Goal: Information Seeking & Learning: Understand process/instructions

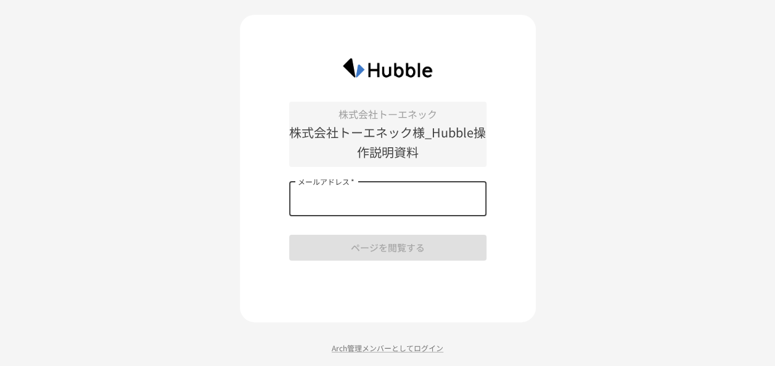
click at [428, 200] on input "メールアドレス   *" at bounding box center [387, 199] width 197 height 35
paste input "**********"
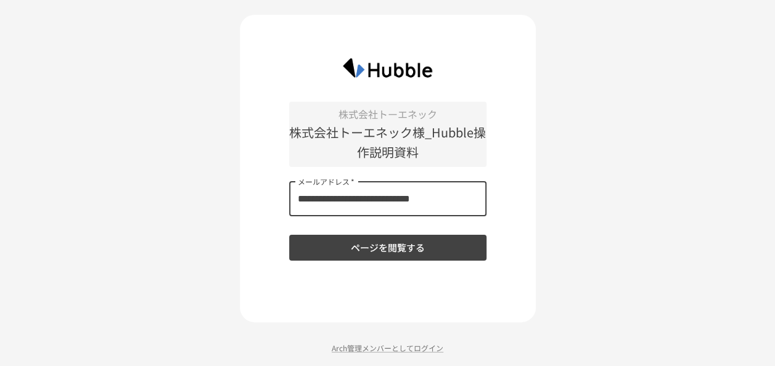
type input "**********"
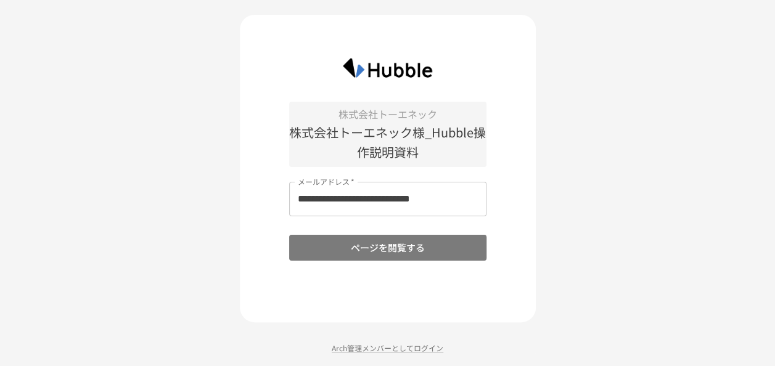
click at [359, 245] on button "ページを閲覧する" at bounding box center [387, 248] width 197 height 26
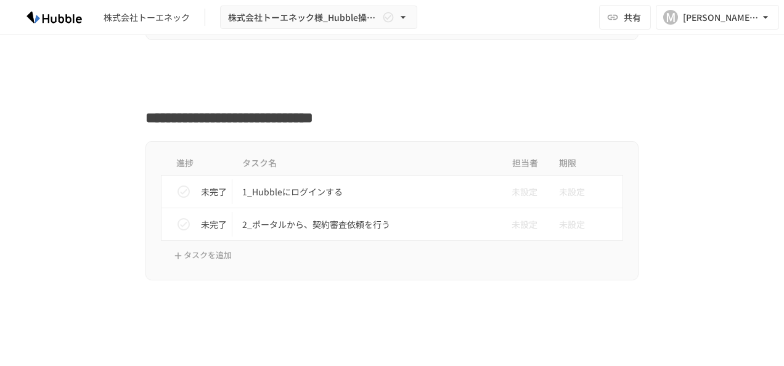
scroll to position [385, 0]
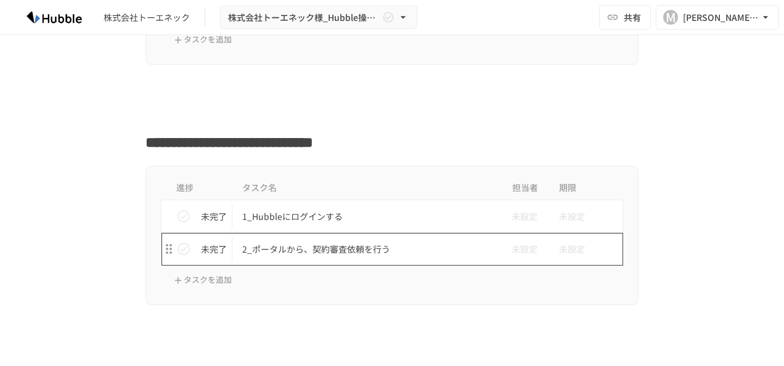
click at [343, 254] on p "2_ポータルから、契約審査依頼を行う" at bounding box center [366, 249] width 248 height 15
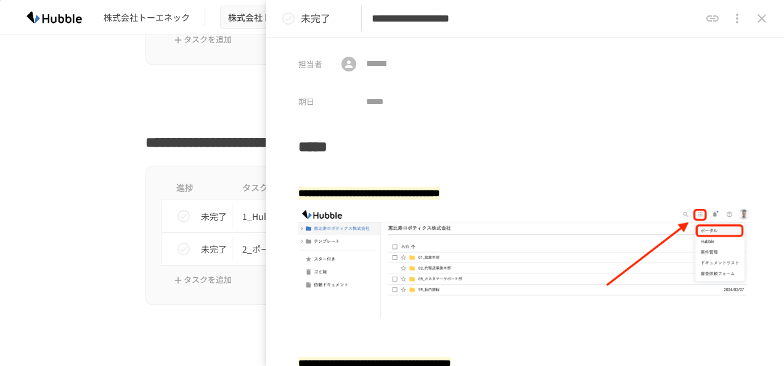
click at [117, 216] on div "進捗 タスク名 担当者 期限 未完了 1_Hubbleにログインする 未設定 未設定 未完了 2_ポータルから、契約審査依頼を行う 未設定 未設定 タスクを追加" at bounding box center [392, 235] width 752 height 139
click at [767, 18] on icon "close drawer" at bounding box center [761, 18] width 15 height 15
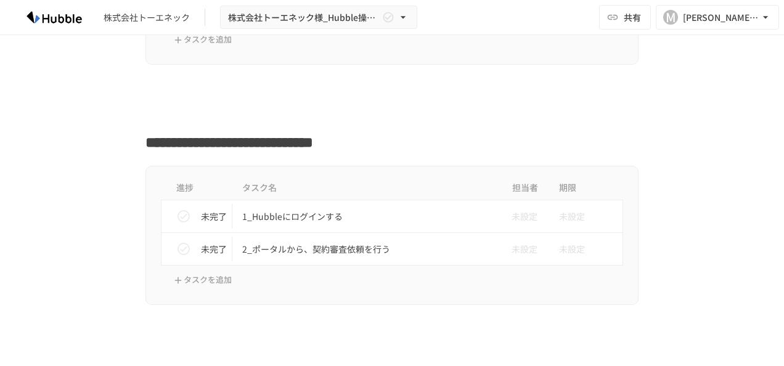
click at [57, 21] on img at bounding box center [54, 17] width 79 height 20
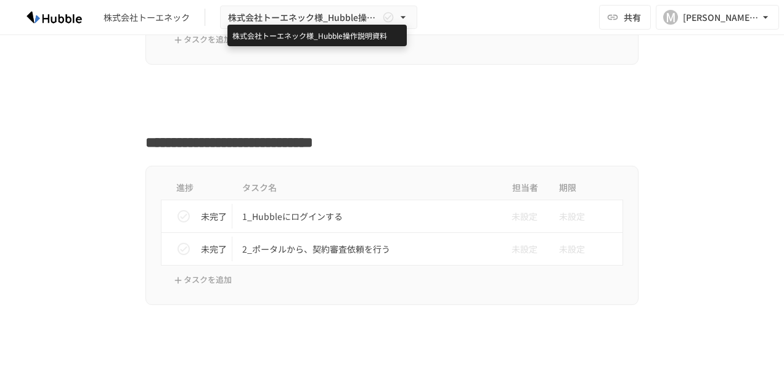
click at [288, 14] on span "株式会社トーエネック様_Hubble操作説明資料" at bounding box center [304, 17] width 152 height 15
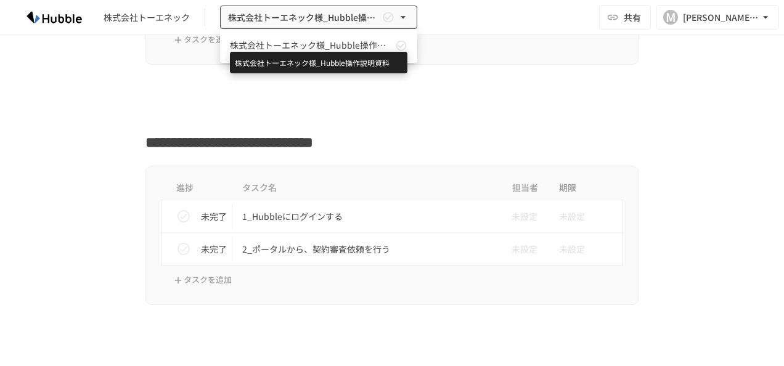
click at [265, 48] on span "株式会社トーエネック様_Hubble操作説明資料" at bounding box center [311, 45] width 163 height 13
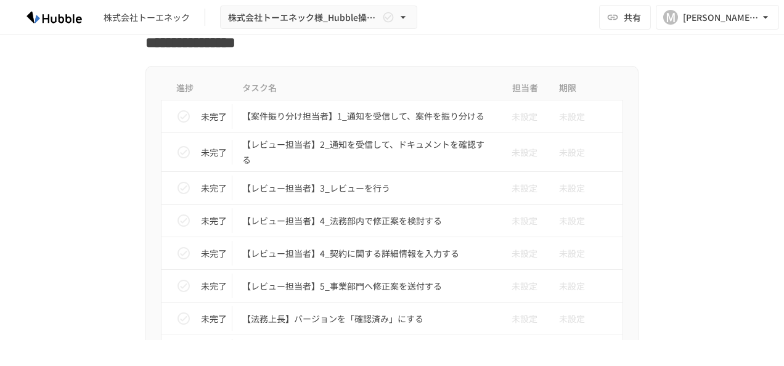
scroll to position [727, 0]
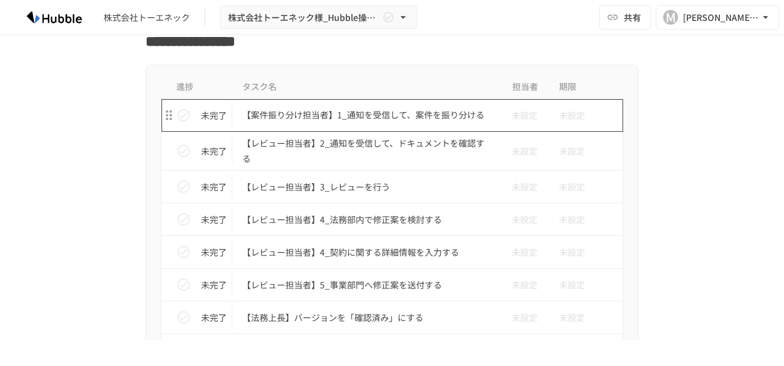
click at [420, 118] on p "【案件振り分け担当者】1_通知を受信して、案件を振り分ける" at bounding box center [366, 114] width 248 height 15
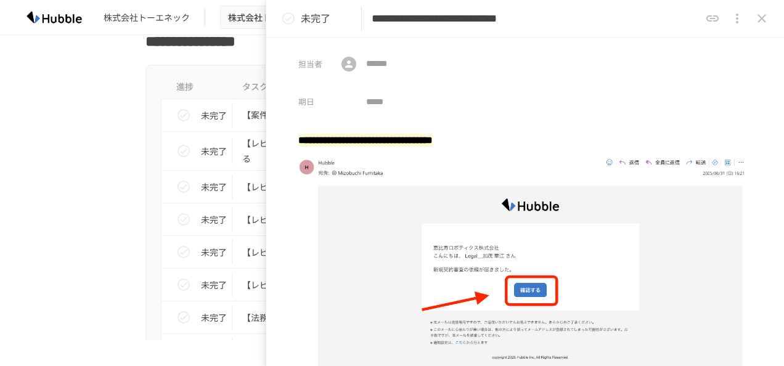
click at [118, 158] on div "進捗 タスク名 担当者 期限 未完了 【案件振り分け担当者】1_通知を受信して、案件を振り分ける 未設定 未設定 未完了 【レビュー担当者】2_通知を受信して…" at bounding box center [392, 252] width 752 height 374
click at [761, 18] on icon "close drawer" at bounding box center [761, 18] width 15 height 15
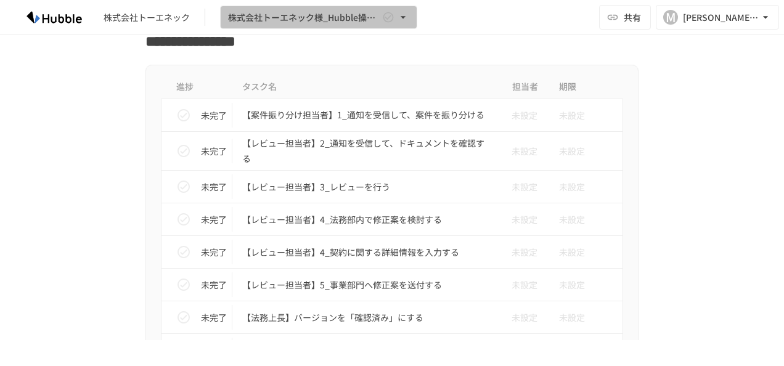
click at [402, 23] on icon "button" at bounding box center [403, 17] width 12 height 12
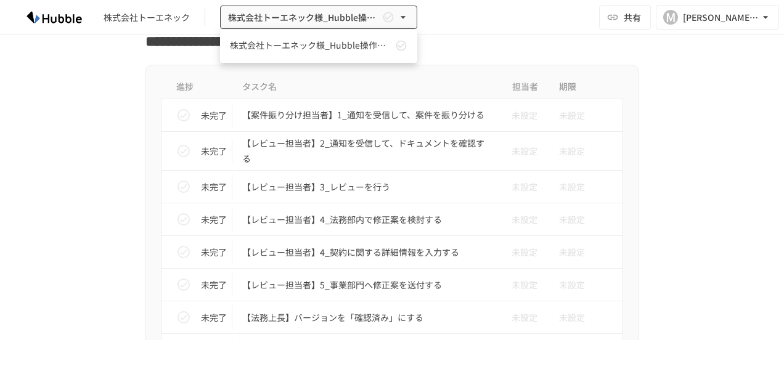
click at [274, 116] on div at bounding box center [392, 183] width 784 height 366
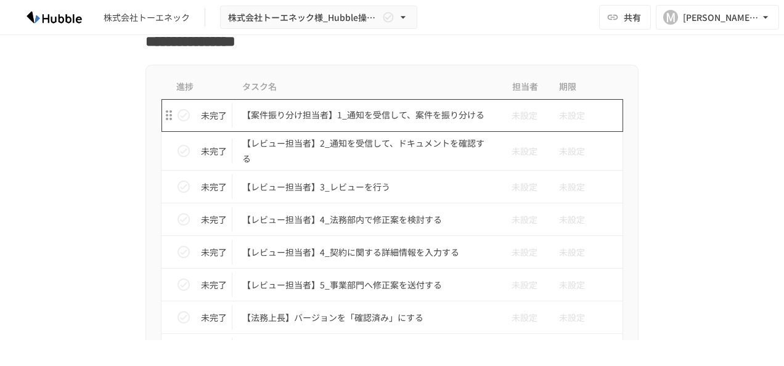
click at [274, 116] on p "【案件振り分け担当者】1_通知を受信して、案件を振り分ける" at bounding box center [366, 114] width 248 height 15
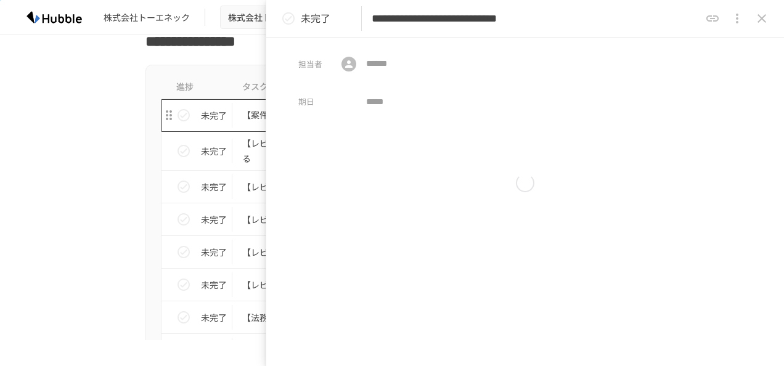
click at [274, 116] on p "【案件振り分け担当者】1_通知を受信して、案件を振り分ける" at bounding box center [366, 114] width 248 height 15
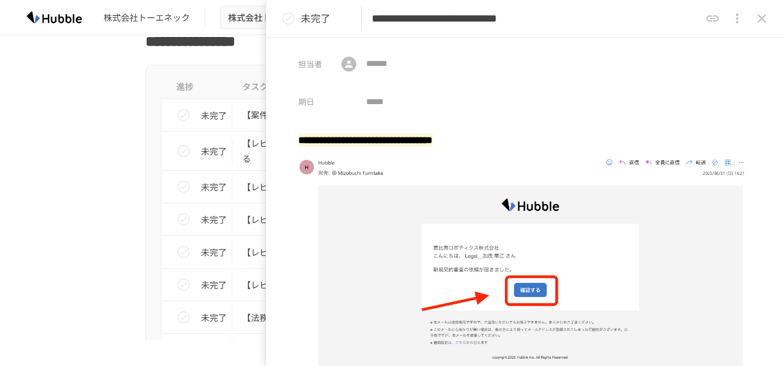
click at [333, 21] on div "未完了" at bounding box center [307, 18] width 62 height 25
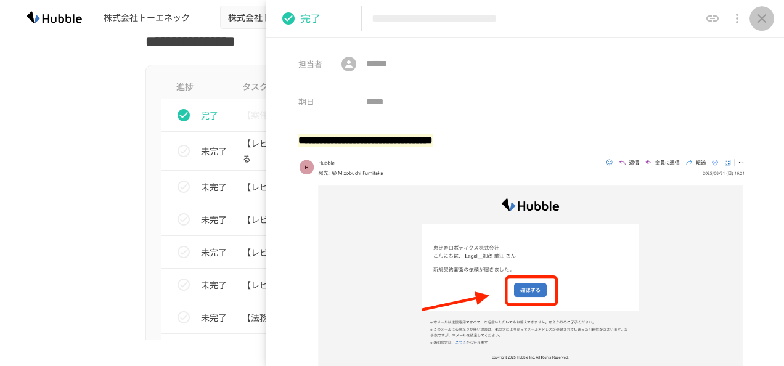
click at [761, 17] on icon "close drawer" at bounding box center [762, 18] width 9 height 9
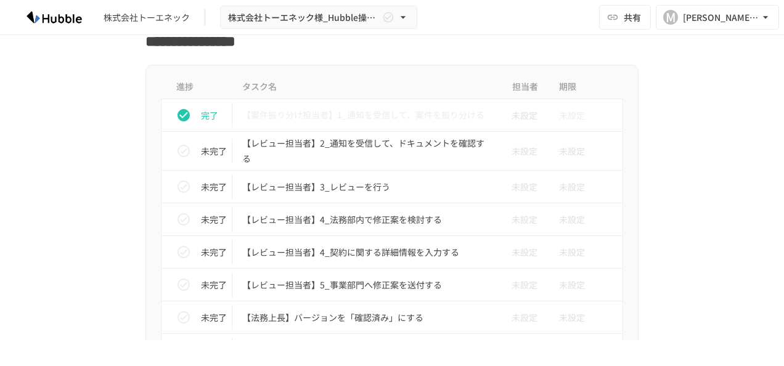
click at [164, 134] on td "未完了" at bounding box center [196, 151] width 71 height 39
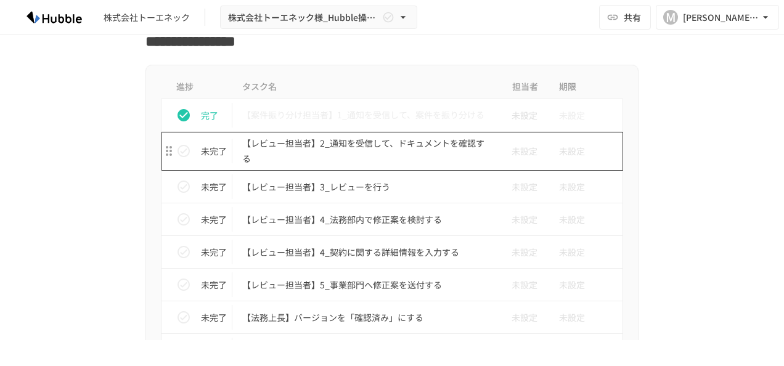
click at [330, 141] on p "【レビュー担当者】2_通知を受信して、ドキュメントを確認する" at bounding box center [366, 151] width 248 height 31
click at [330, 141] on div "**********" at bounding box center [392, 170] width 784 height 340
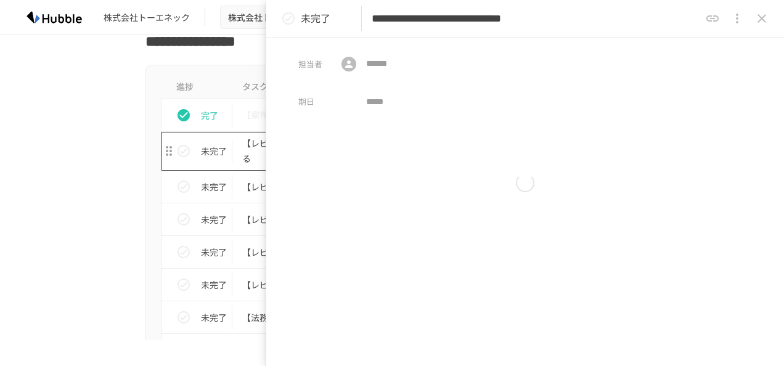
click at [330, 141] on div at bounding box center [525, 183] width 454 height 110
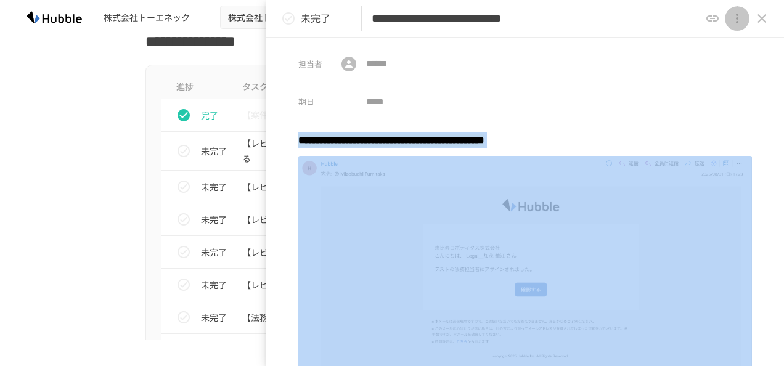
click at [735, 17] on icon "close drawer" at bounding box center [737, 18] width 15 height 15
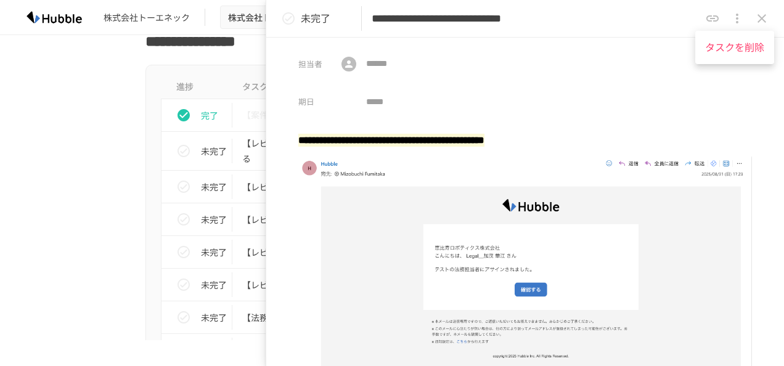
click at [780, 226] on div at bounding box center [392, 183] width 784 height 366
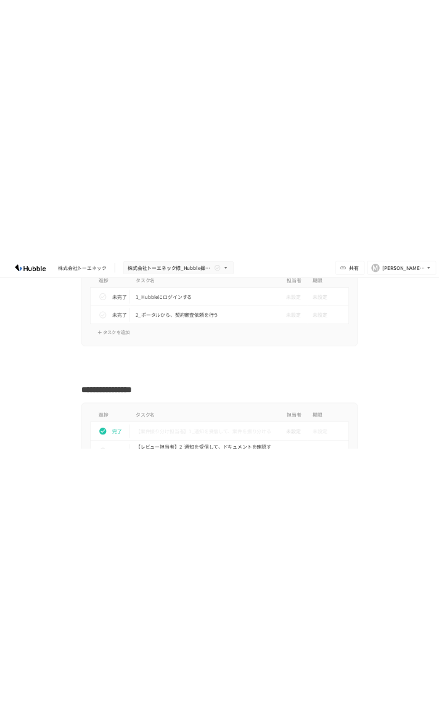
scroll to position [800, 0]
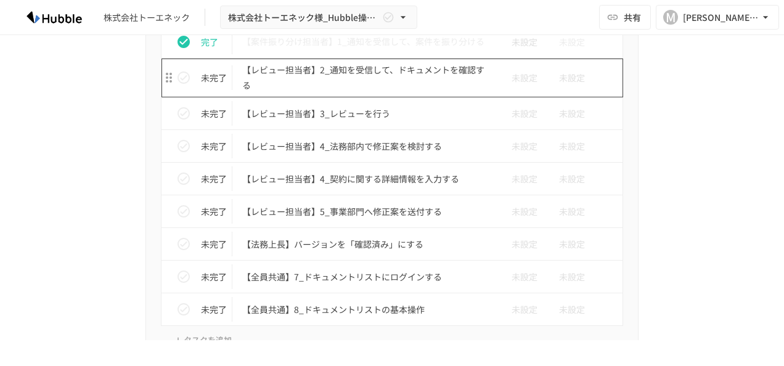
click at [365, 81] on p "【レビュー担当者】2_通知を受信して、ドキュメントを確認する" at bounding box center [366, 77] width 248 height 31
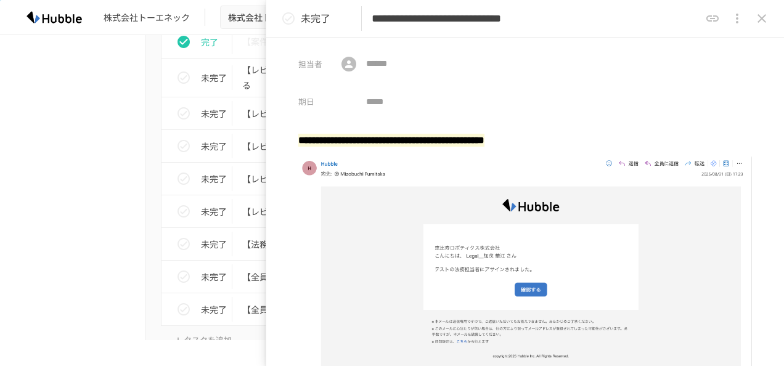
click at [102, 133] on div "進捗 タスク名 担当者 期限 完了 【案件振り分け担当者】1_通知を受信して、案件を振り分ける 未設定 未設定 未完了 【レビュー担当者】2_通知を受信して、…" at bounding box center [392, 178] width 752 height 374
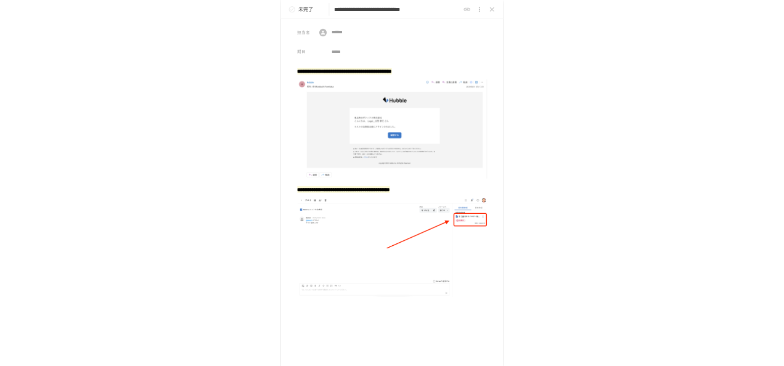
scroll to position [800, 0]
